Goal: Task Accomplishment & Management: Manage account settings

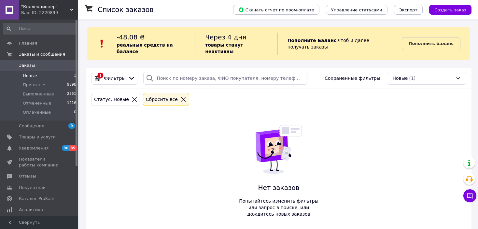
click at [27, 77] on span "Новые" at bounding box center [30, 76] width 14 height 6
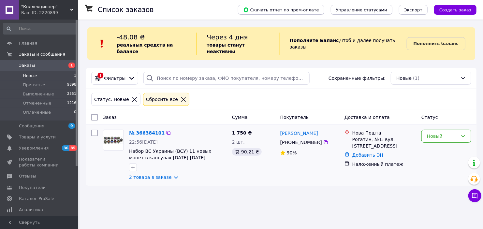
click at [148, 130] on link "№ 366384101" at bounding box center [147, 132] width 36 height 5
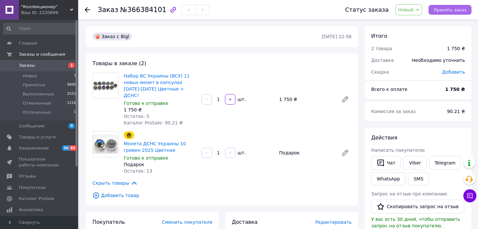
click at [446, 12] on span "Принять заказ" at bounding box center [450, 9] width 33 height 5
